Goal: Information Seeking & Learning: Learn about a topic

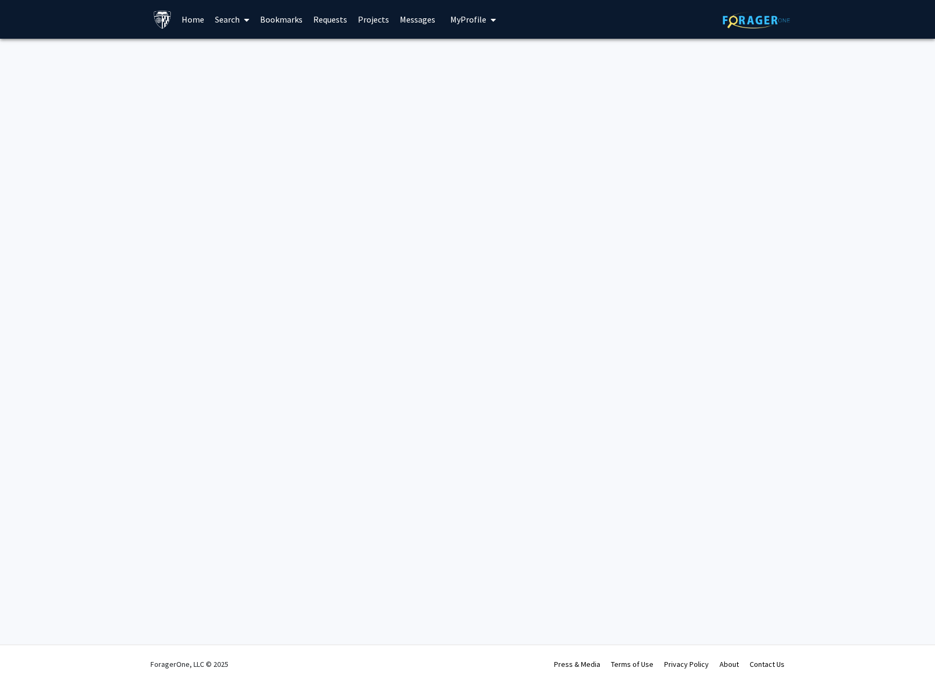
click at [214, 19] on link "Search" at bounding box center [232, 20] width 45 height 38
click at [237, 93] on span "Funding, Programs, & External Opportunities" at bounding box center [309, 93] width 199 height 22
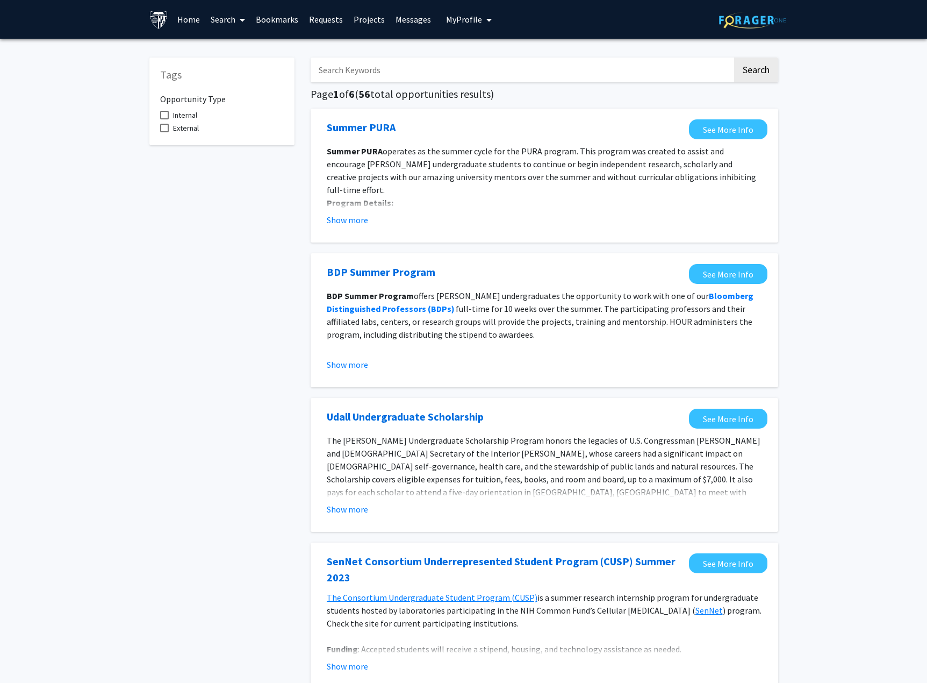
click at [343, 71] on input "Search Keywords" at bounding box center [522, 70] width 422 height 25
click at [734, 58] on button "Search" at bounding box center [756, 70] width 44 height 25
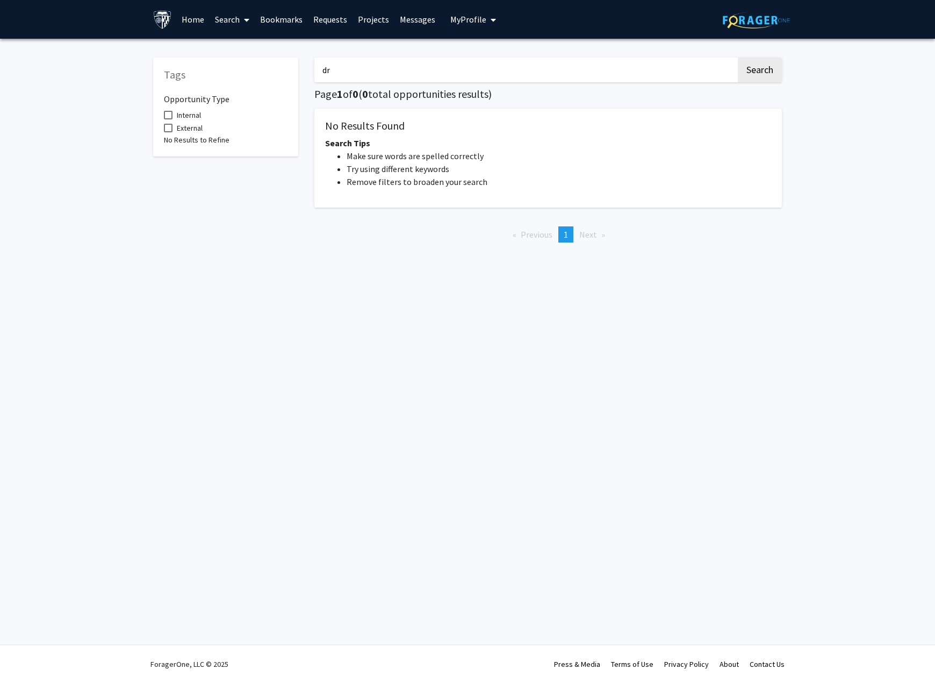
type input "d"
type input "autonomous"
click at [738, 58] on button "Search" at bounding box center [760, 70] width 44 height 25
click at [366, 13] on link "Projects" at bounding box center [374, 20] width 42 height 38
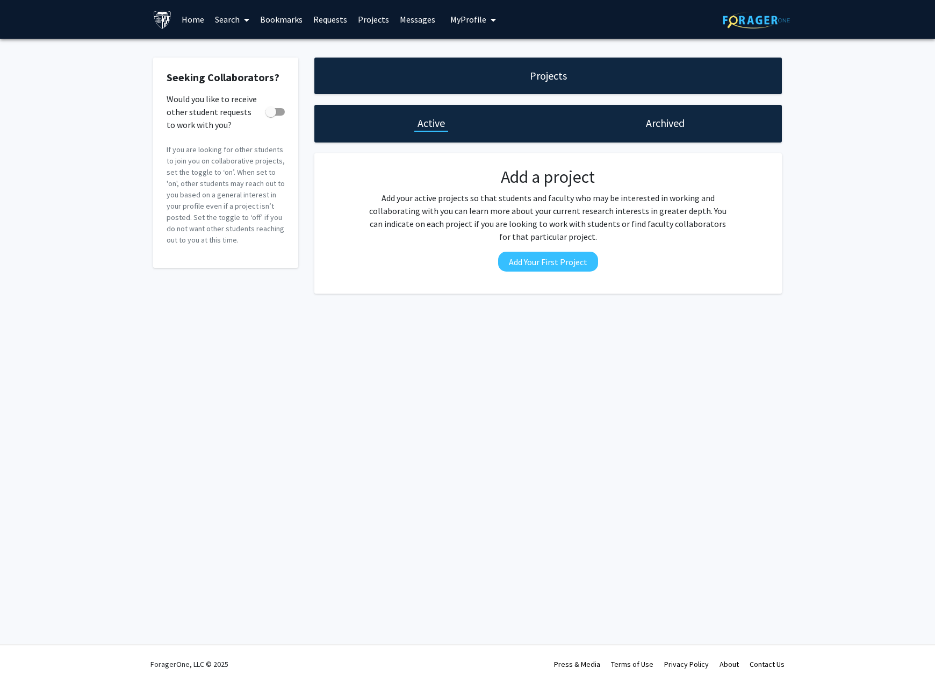
click at [237, 19] on link "Search" at bounding box center [232, 20] width 45 height 38
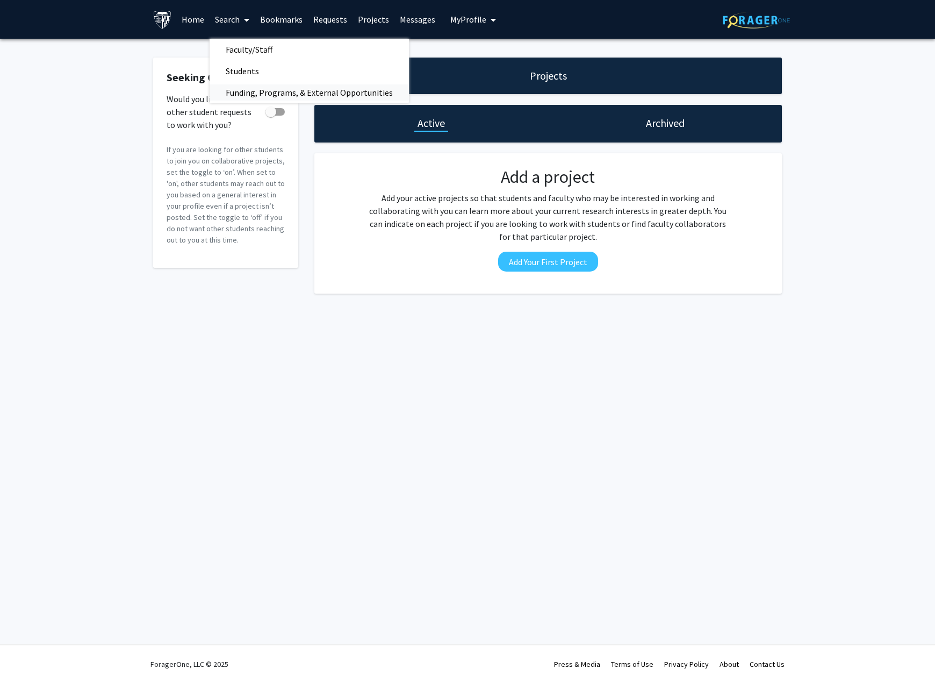
click at [244, 89] on span "Funding, Programs, & External Opportunities" at bounding box center [309, 93] width 199 height 22
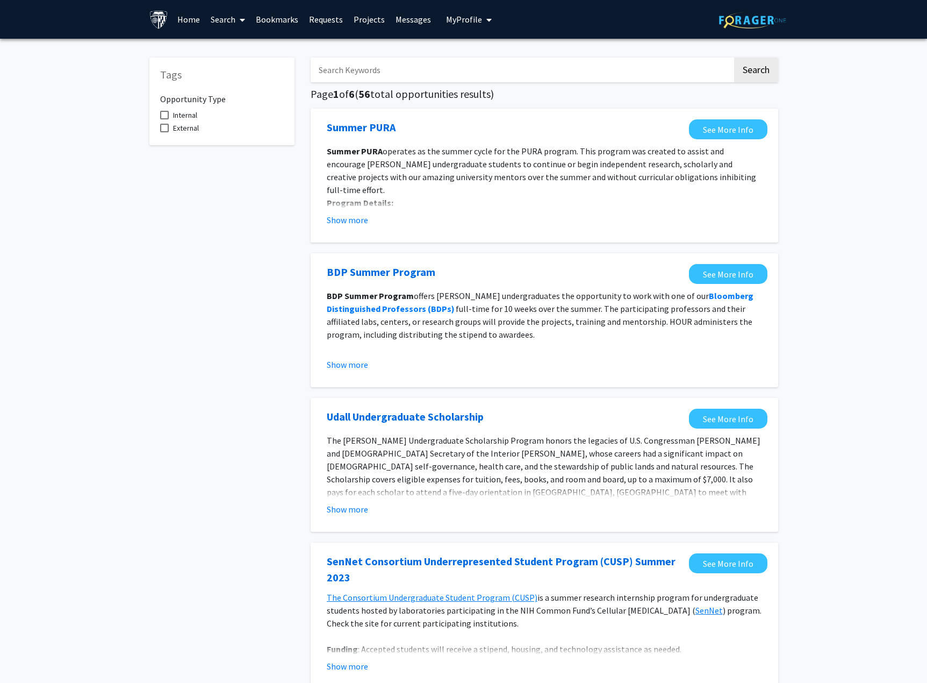
click at [436, 65] on input "Search Keywords" at bounding box center [522, 70] width 422 height 25
click at [734, 58] on button "Search" at bounding box center [756, 70] width 44 height 25
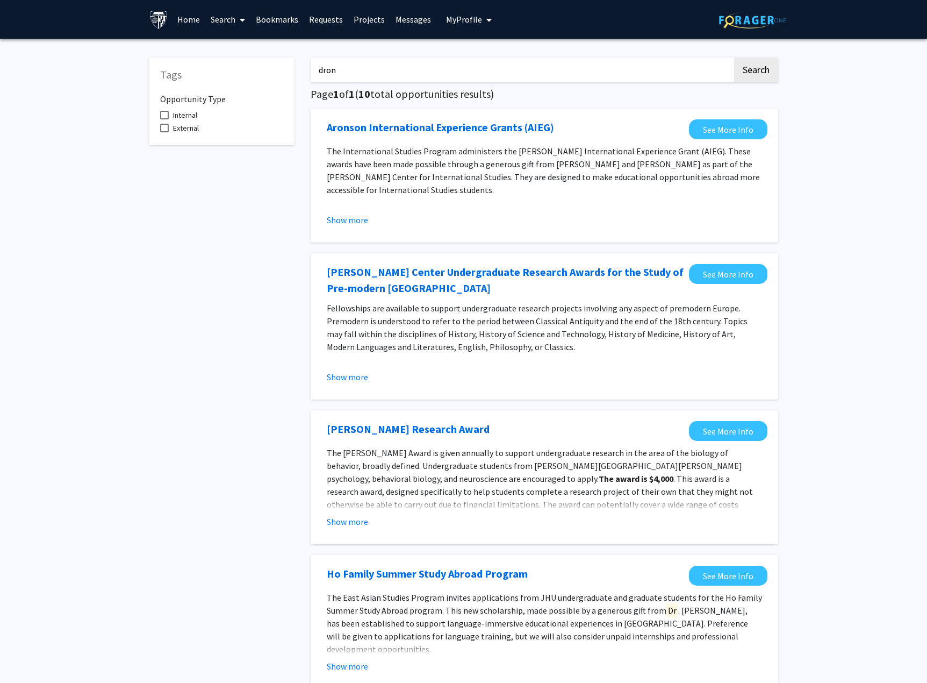
click at [734, 58] on button "Search" at bounding box center [756, 70] width 44 height 25
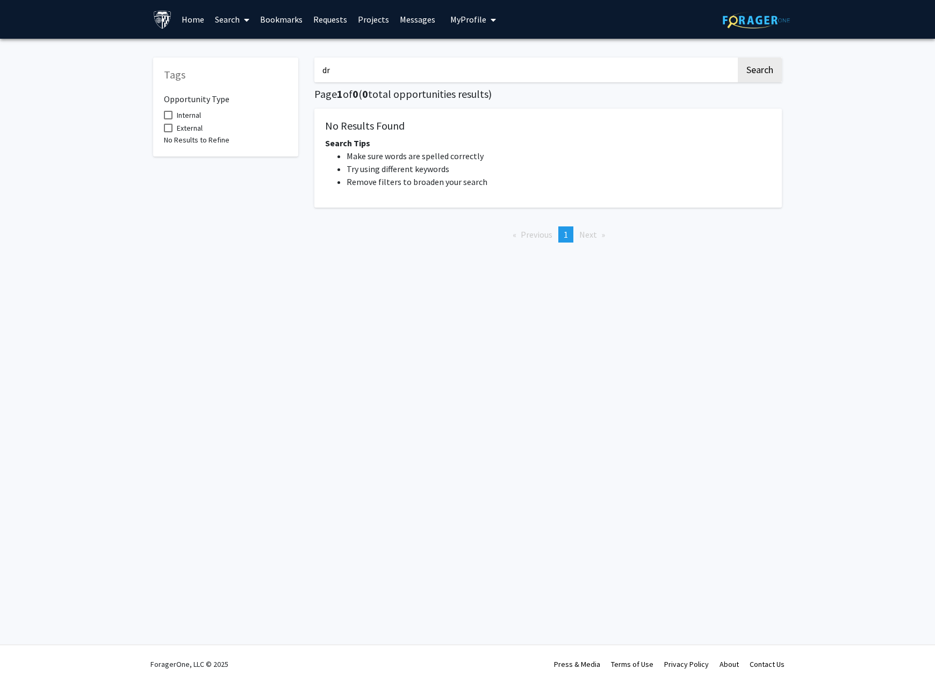
type input "d"
type input "Drone"
click at [738, 58] on button "Search" at bounding box center [760, 70] width 44 height 25
click at [194, 112] on span "Internal" at bounding box center [189, 115] width 24 height 13
click at [168, 119] on input "Internal" at bounding box center [168, 119] width 1 height 1
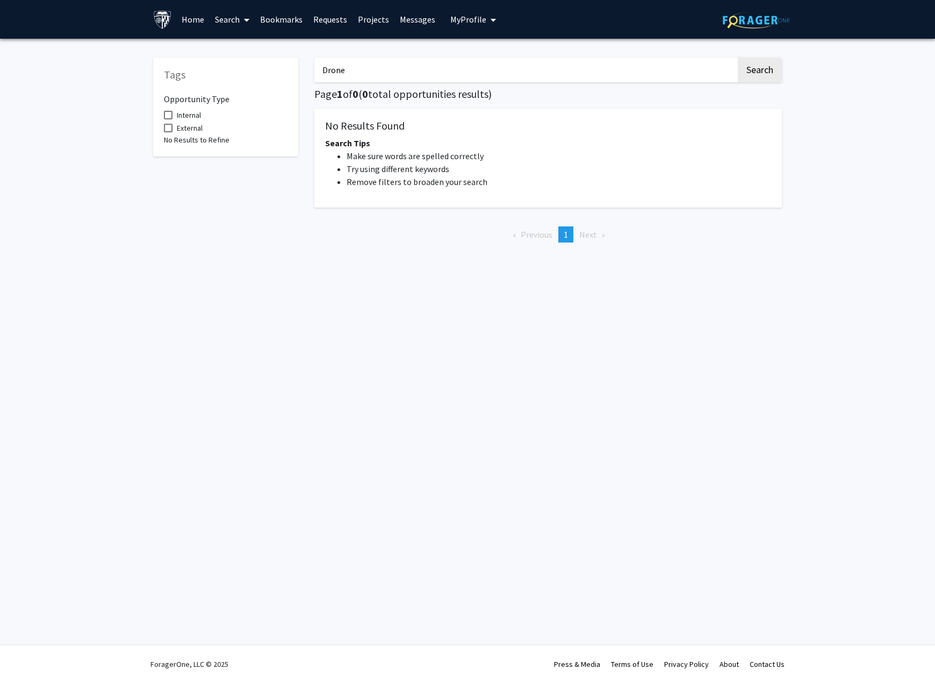
checkbox input "true"
drag, startPoint x: 364, startPoint y: 76, endPoint x: 378, endPoint y: 75, distance: 14.6
click at [364, 76] on input "Drone" at bounding box center [525, 70] width 422 height 25
click at [758, 77] on button "Search" at bounding box center [760, 70] width 44 height 25
click at [167, 128] on span at bounding box center [168, 128] width 9 height 9
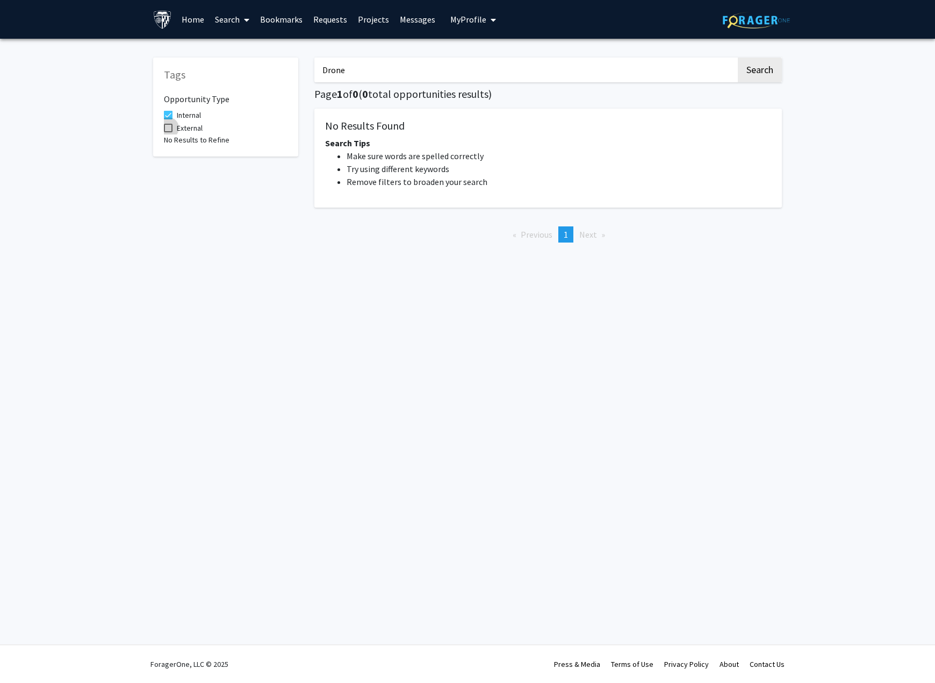
click at [168, 132] on input "External" at bounding box center [168, 132] width 1 height 1
checkbox input "true"
click at [758, 76] on button "Search" at bounding box center [760, 70] width 44 height 25
click at [751, 68] on button "Search" at bounding box center [760, 70] width 44 height 25
click at [243, 19] on span at bounding box center [245, 20] width 10 height 38
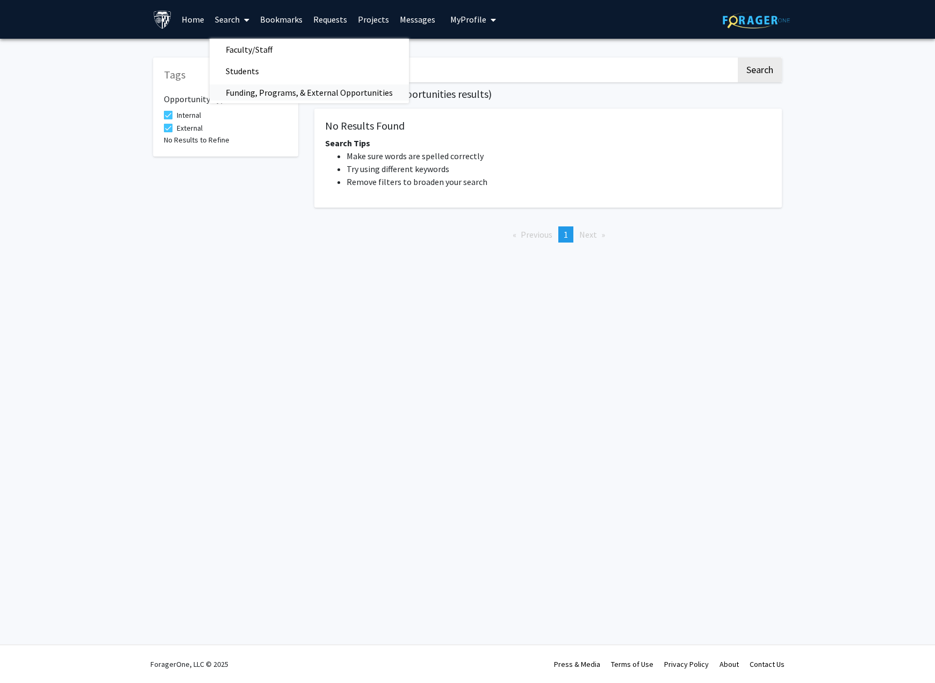
click at [239, 96] on span "Funding, Programs, & External Opportunities" at bounding box center [309, 93] width 199 height 22
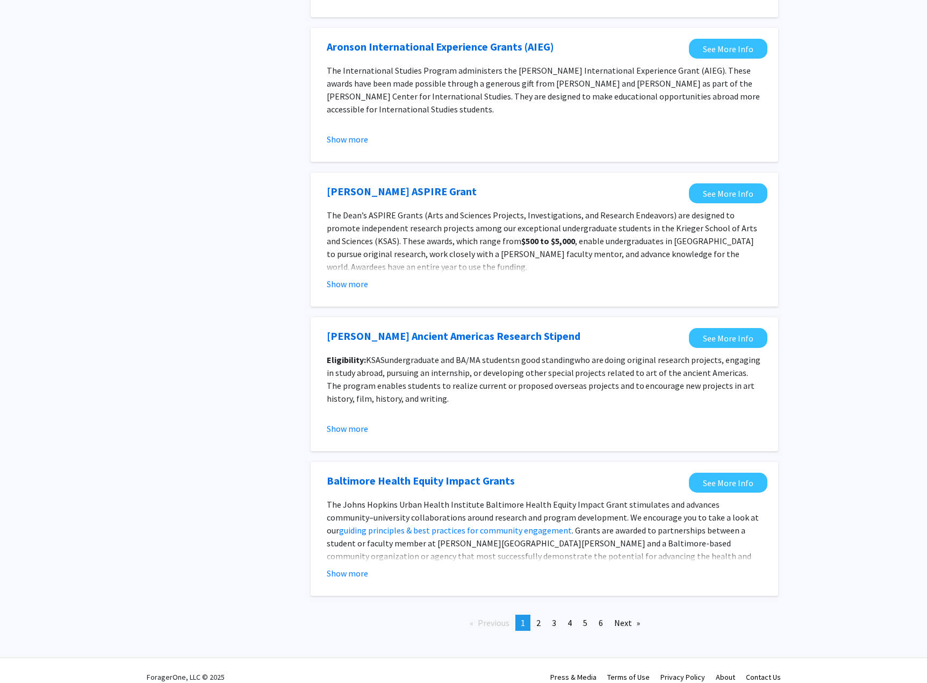
scroll to position [930, 0]
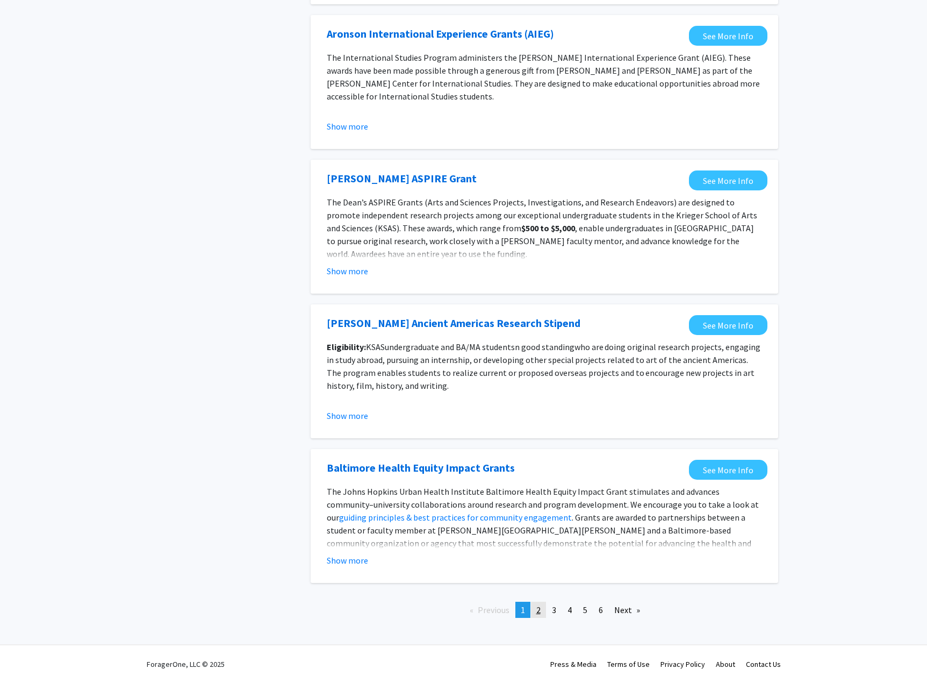
click at [538, 615] on link "page 2" at bounding box center [538, 609] width 15 height 16
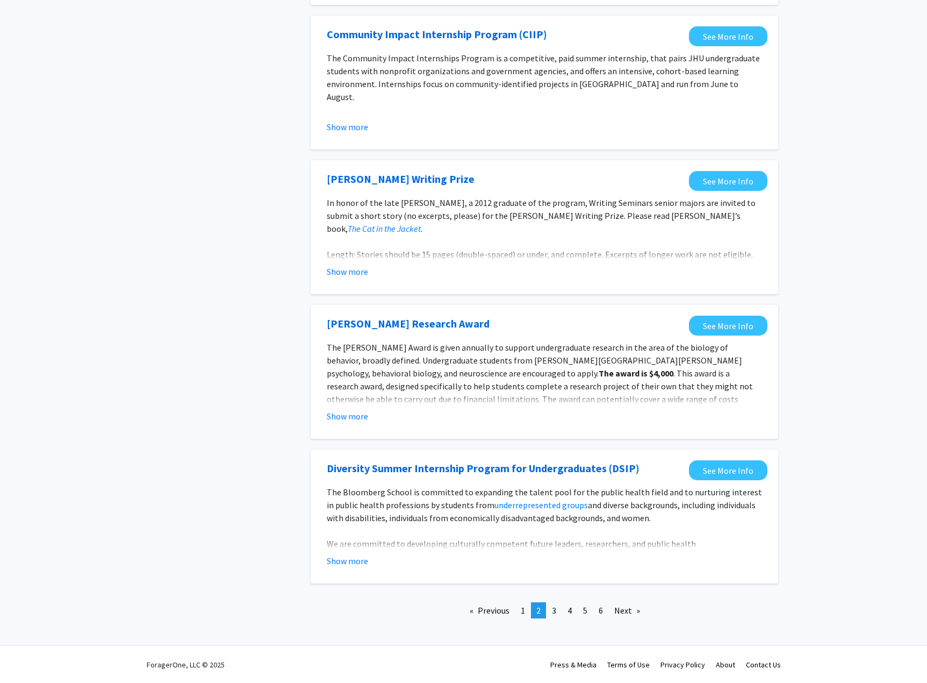
scroll to position [973, 0]
click at [558, 610] on link "page 3" at bounding box center [554, 609] width 15 height 16
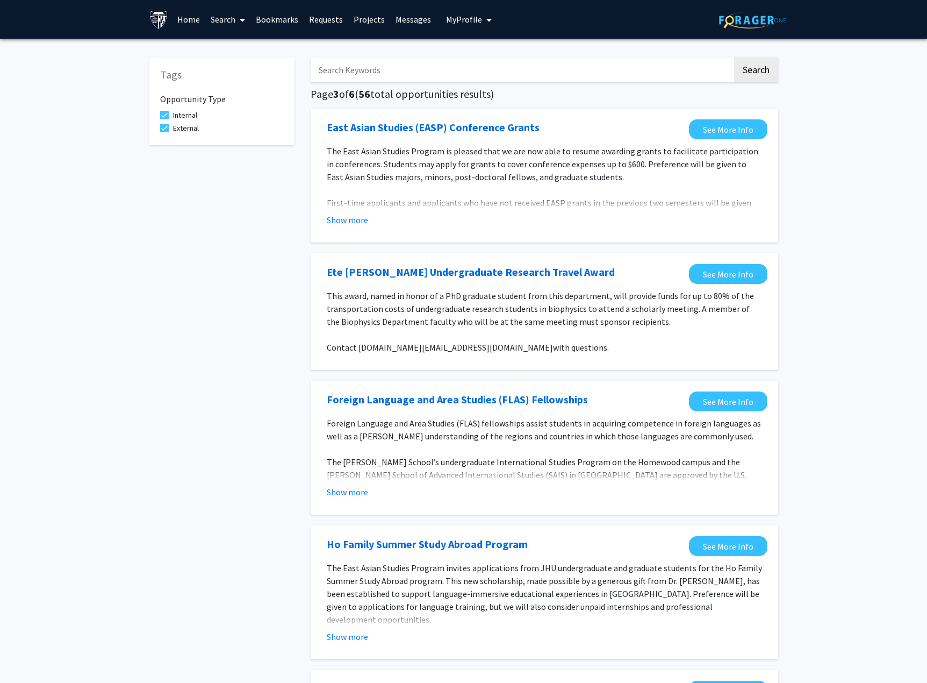
click at [570, 606] on p "The East Asian Studies Program invites applications from JHU undergraduate and …" at bounding box center [544, 593] width 435 height 65
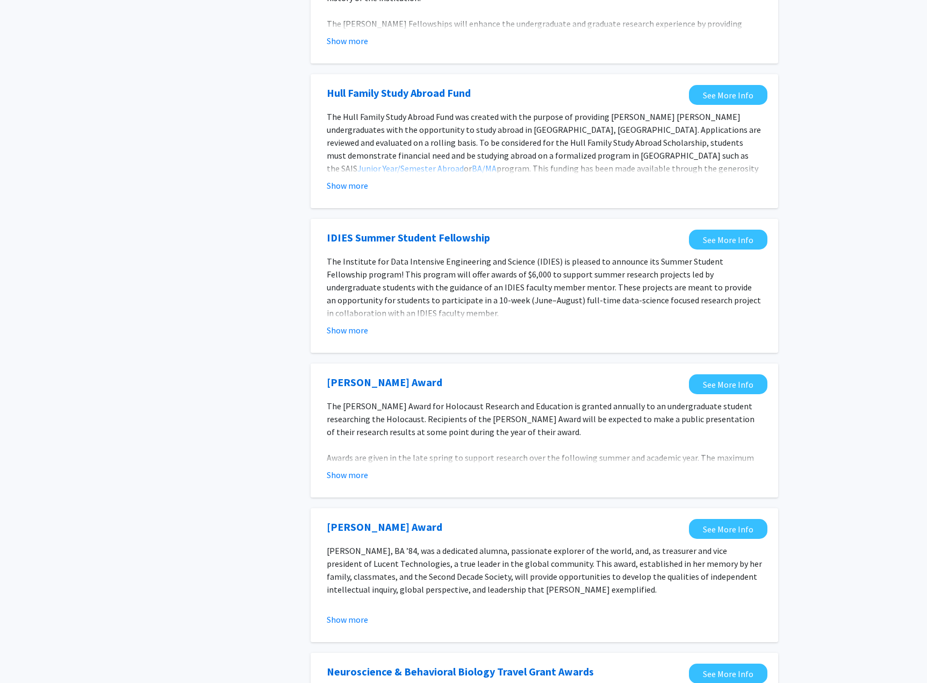
scroll to position [944, 0]
